Goal: Information Seeking & Learning: Learn about a topic

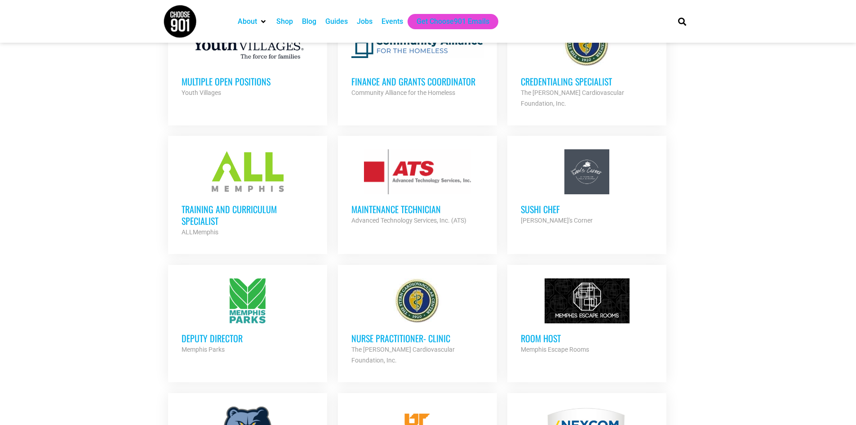
scroll to position [584, 0]
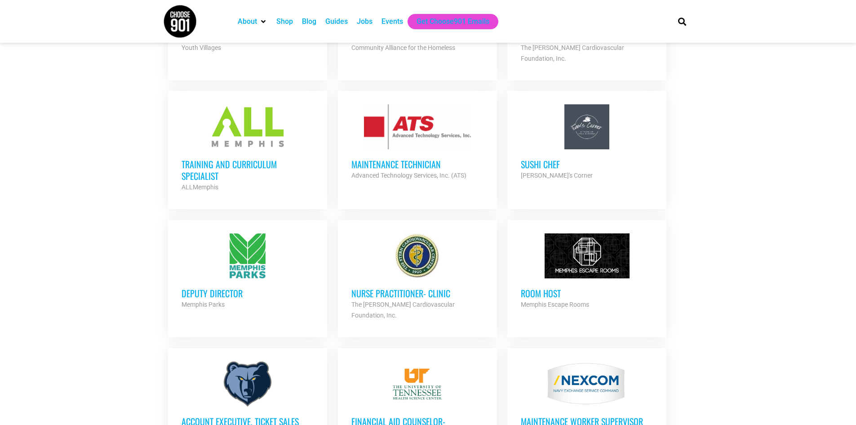
click at [231, 158] on h3 "Training and Curriculum Specialist" at bounding box center [248, 169] width 132 height 23
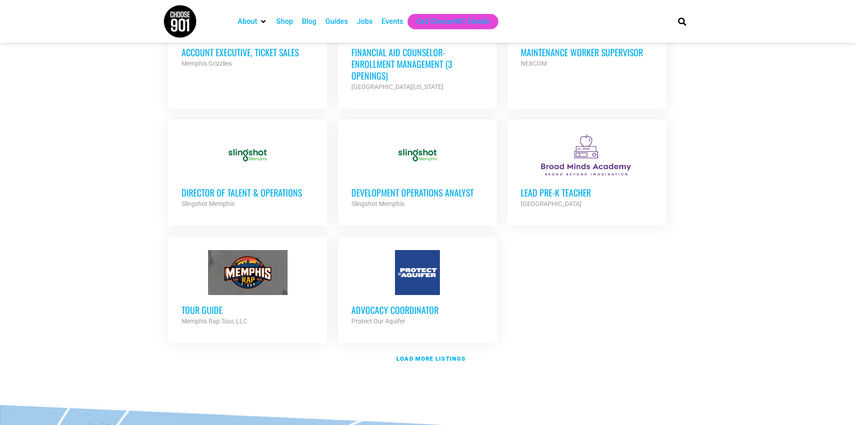
scroll to position [1034, 0]
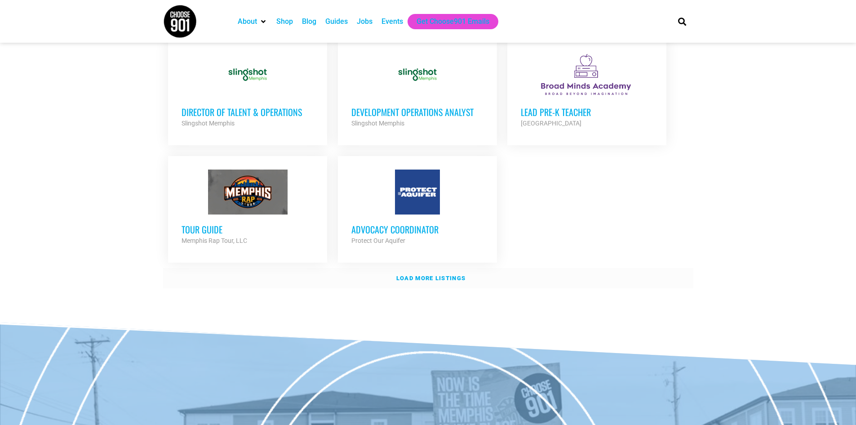
click at [418, 275] on strong "Load more listings" at bounding box center [430, 278] width 69 height 7
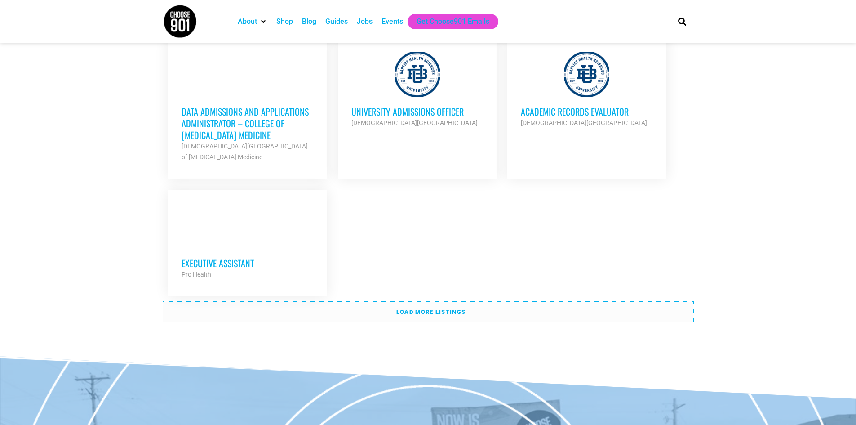
scroll to position [1932, 0]
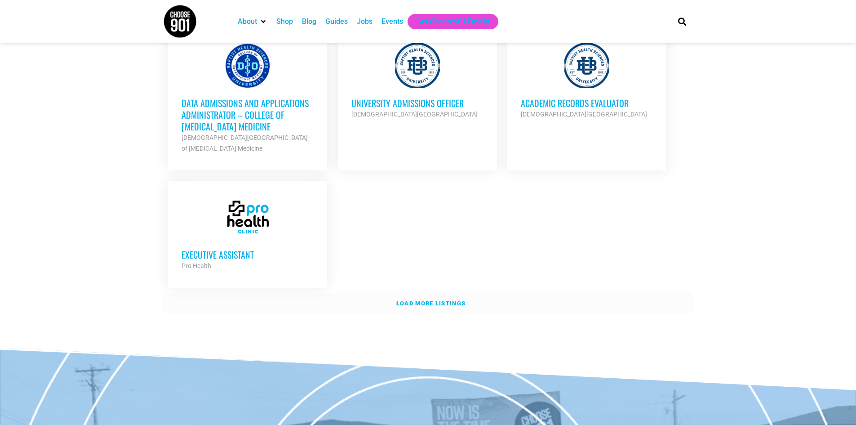
click at [426, 300] on strong "Load more listings" at bounding box center [430, 303] width 69 height 7
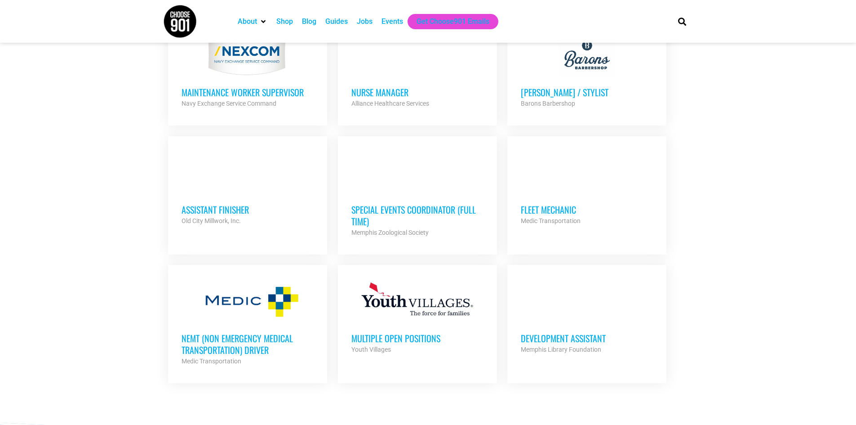
scroll to position [2337, 0]
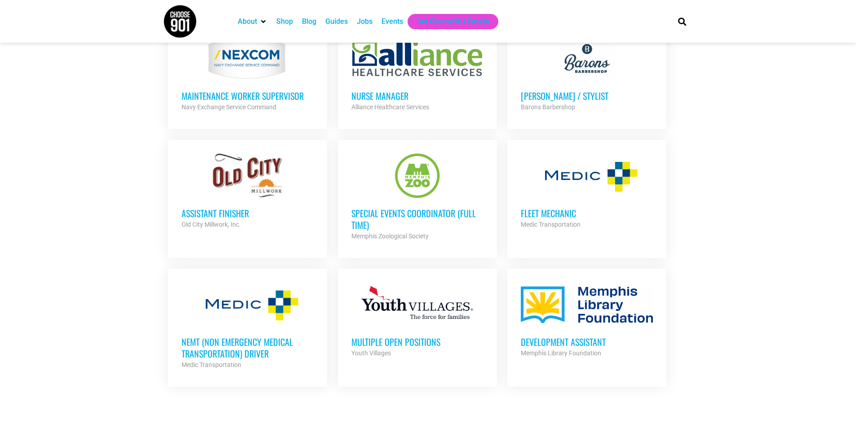
click at [404, 207] on h3 "Special Events Coordinator (Full Time)" at bounding box center [417, 218] width 132 height 23
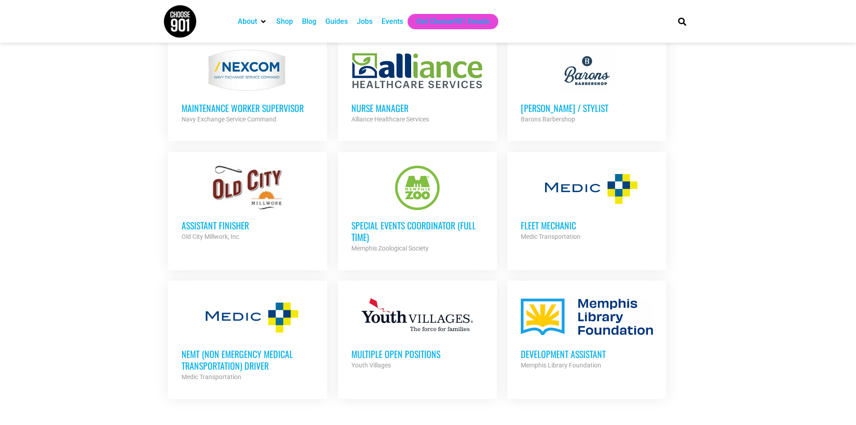
scroll to position [2292, 0]
